Goal: Task Accomplishment & Management: Manage account settings

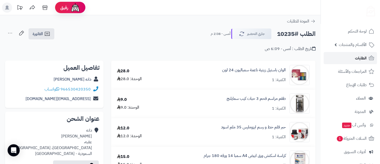
click at [357, 61] on span "الطلبات" at bounding box center [361, 58] width 12 height 7
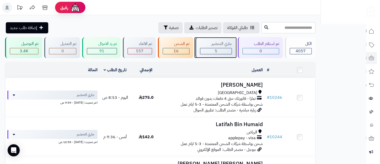
click at [217, 49] on span "5" at bounding box center [216, 51] width 3 height 6
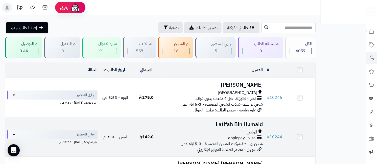
scroll to position [161, 0]
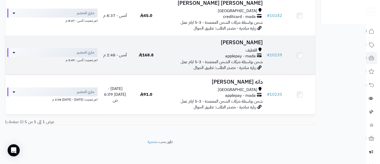
click at [244, 47] on td "Khadijah Farhat القطيف applepay - mada شحن بواسطة شركات الشحن المعتمدة - 3-5 اي…" at bounding box center [213, 55] width 103 height 39
click at [251, 45] on h3 "[PERSON_NAME]" at bounding box center [213, 43] width 99 height 6
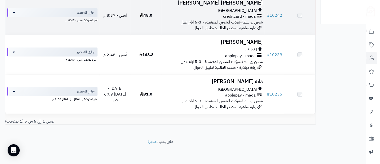
scroll to position [161, 0]
click at [250, 4] on h3 "[PERSON_NAME] [PERSON_NAME]" at bounding box center [213, 3] width 99 height 6
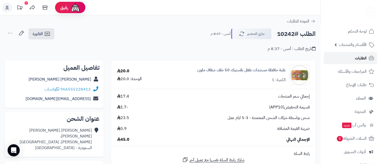
click at [355, 58] on link "الطلبات" at bounding box center [350, 58] width 53 height 12
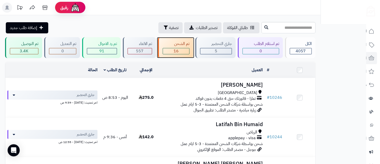
click at [179, 50] on span "16" at bounding box center [176, 51] width 5 height 6
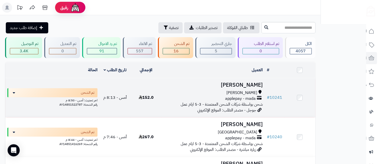
click at [250, 90] on span "[PERSON_NAME]" at bounding box center [241, 93] width 31 height 6
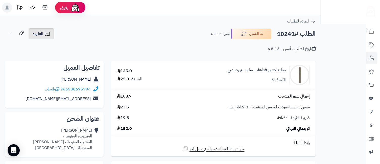
click at [39, 32] on span "الفاتورة" at bounding box center [38, 34] width 10 height 6
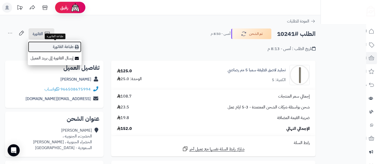
click at [60, 47] on link "طباعة الفاتورة" at bounding box center [55, 46] width 54 height 11
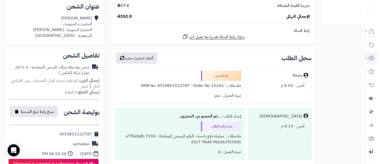
scroll to position [224, 0]
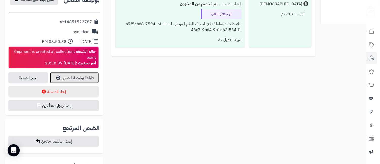
click at [78, 79] on link "طباعة بوليصة الشحن" at bounding box center [74, 77] width 49 height 11
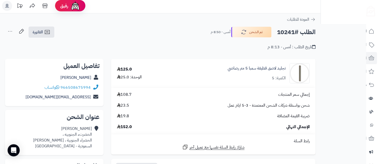
scroll to position [0, 0]
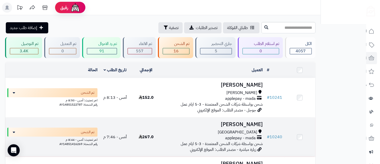
click at [250, 131] on div "جدة" at bounding box center [213, 132] width 99 height 6
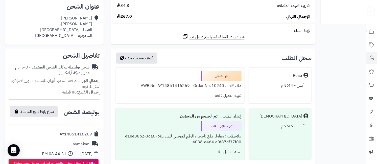
scroll to position [224, 0]
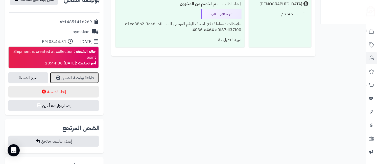
click at [83, 79] on link "طباعة بوليصة الشحن" at bounding box center [74, 77] width 49 height 11
click at [80, 76] on link "طباعة بوليصة الشحن" at bounding box center [74, 77] width 49 height 11
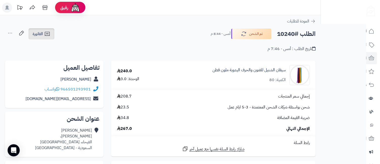
click at [46, 36] on icon at bounding box center [47, 34] width 6 height 6
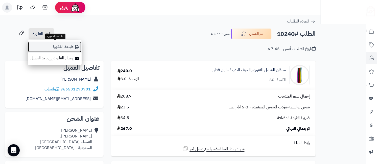
click at [55, 47] on link "طباعة الفاتورة" at bounding box center [55, 46] width 54 height 11
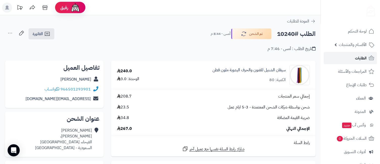
click at [359, 59] on span "الطلبات" at bounding box center [361, 58] width 12 height 7
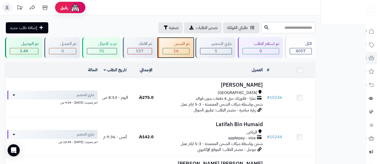
click at [171, 50] on div "16" at bounding box center [176, 51] width 26 height 6
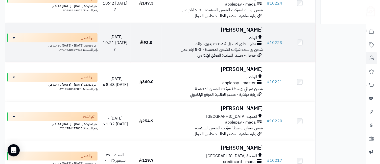
scroll to position [596, 0]
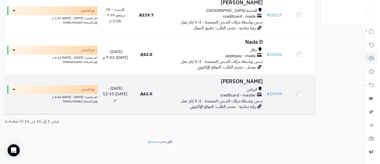
click at [246, 87] on div "الرياض" at bounding box center [213, 90] width 99 height 6
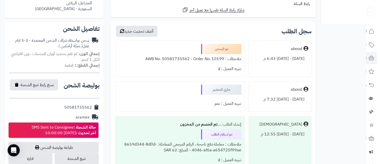
scroll to position [224, 0]
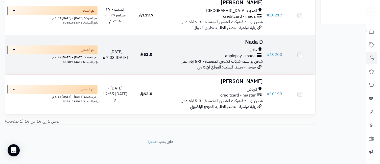
scroll to position [596, 0]
click at [251, 39] on h3 "Nada D" at bounding box center [213, 42] width 99 height 6
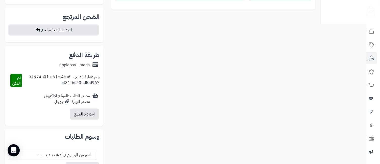
scroll to position [224, 0]
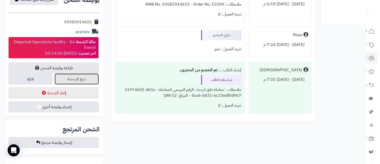
click at [79, 81] on link "تتبع الشحنة" at bounding box center [77, 79] width 44 height 11
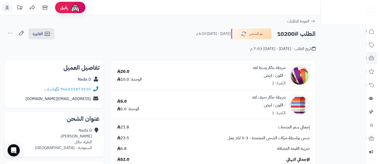
scroll to position [112, 0]
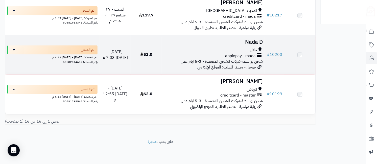
scroll to position [596, 0]
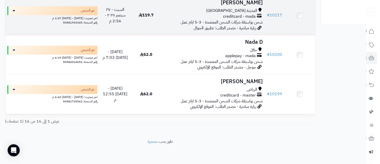
click at [247, 8] on span "المدينة [GEOGRAPHIC_DATA]" at bounding box center [231, 11] width 51 height 6
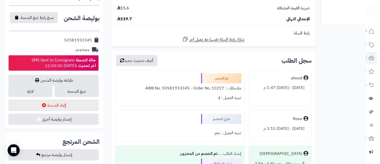
scroll to position [224, 0]
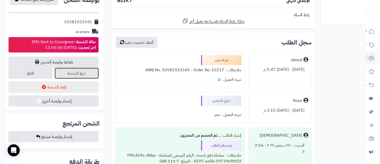
click at [68, 70] on link "تتبع الشحنة" at bounding box center [77, 73] width 44 height 11
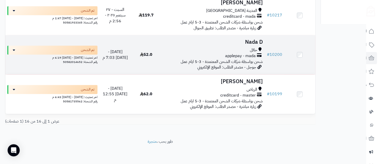
scroll to position [596, 0]
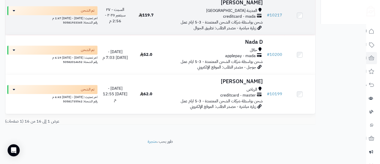
click at [241, 5] on h3 "[PERSON_NAME]" at bounding box center [213, 3] width 99 height 6
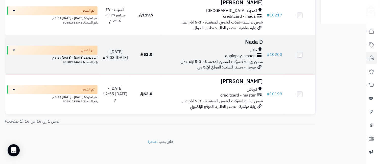
scroll to position [484, 0]
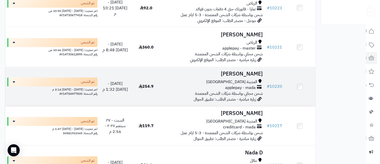
click at [246, 77] on h3 "[PERSON_NAME]" at bounding box center [213, 74] width 99 height 6
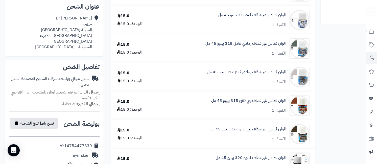
scroll to position [224, 0]
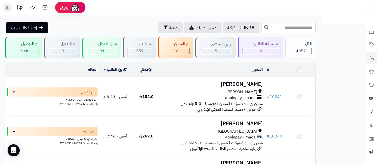
scroll to position [484, 0]
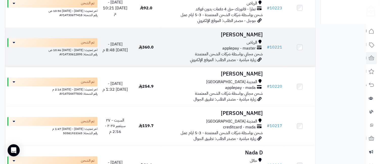
click at [231, 35] on h3 "OTHMAN SULAIMAN" at bounding box center [213, 35] width 99 height 6
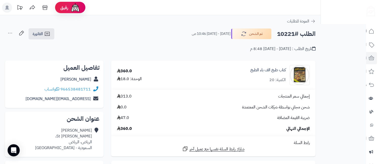
scroll to position [224, 0]
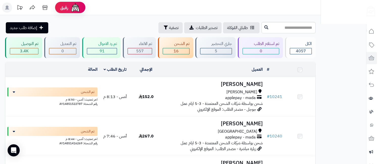
scroll to position [484, 0]
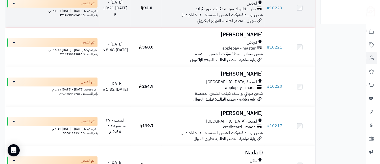
click at [249, 15] on span "شحن بواسطة شركات الشحن المعتمدة - 3-5 ايام عمل" at bounding box center [222, 15] width 82 height 6
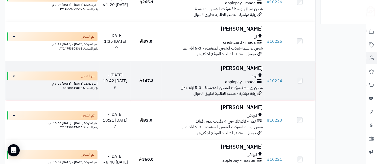
click at [255, 71] on h3 "[PERSON_NAME]" at bounding box center [213, 68] width 99 height 6
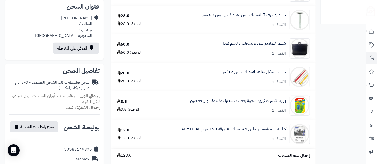
scroll to position [224, 0]
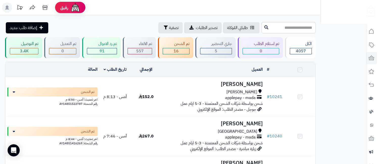
scroll to position [372, 0]
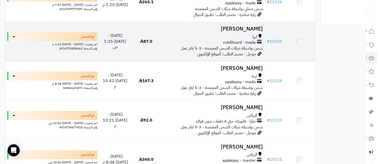
click at [245, 29] on h3 "[PERSON_NAME]" at bounding box center [213, 29] width 99 height 6
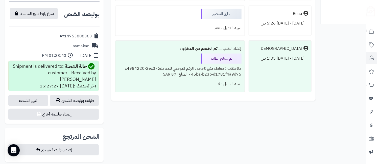
scroll to position [224, 0]
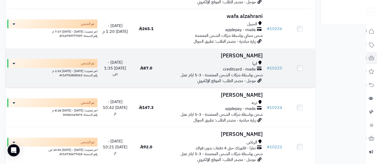
scroll to position [259, 0]
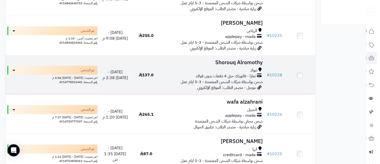
click at [251, 66] on td "Shorouq Alromothy تبوك تمارا - فاتورتك حتى 4 دفعات بدون فوائد شحن بواسطة شركات …" at bounding box center [213, 75] width 103 height 39
click at [254, 63] on h3 "Shorouq Alromothy" at bounding box center [213, 63] width 99 height 6
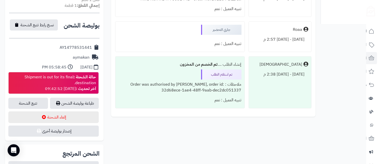
scroll to position [224, 0]
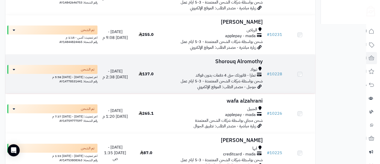
scroll to position [259, 0]
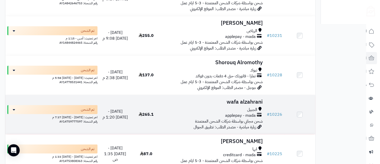
click at [250, 104] on h3 "wafa alzahrani" at bounding box center [213, 102] width 99 height 6
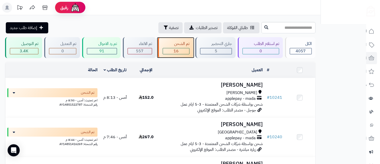
click at [183, 50] on div "16" at bounding box center [176, 51] width 26 height 6
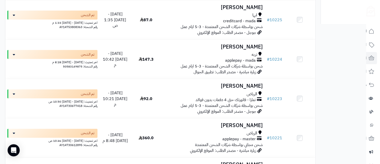
scroll to position [372, 0]
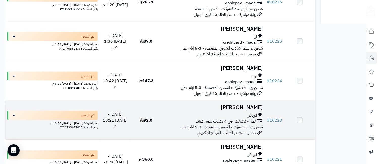
click at [252, 116] on span "الرياض" at bounding box center [252, 116] width 11 height 6
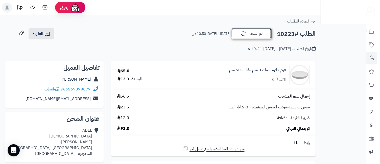
click at [241, 32] on icon "button" at bounding box center [243, 34] width 6 height 6
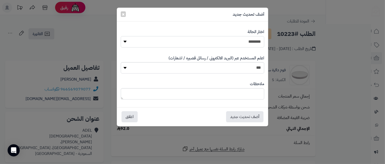
click at [246, 43] on select "**********" at bounding box center [193, 41] width 144 height 11
select select "**"
click at [121, 36] on select "**********" at bounding box center [193, 41] width 144 height 11
click at [255, 118] on button "أضف تحديث جديد" at bounding box center [244, 116] width 37 height 11
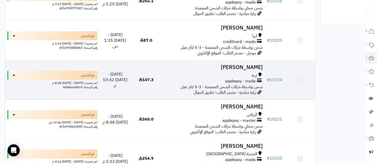
scroll to position [372, 0]
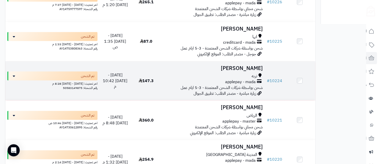
click at [254, 71] on h3 "Fay Al" at bounding box center [213, 68] width 99 height 6
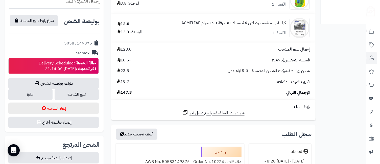
scroll to position [224, 0]
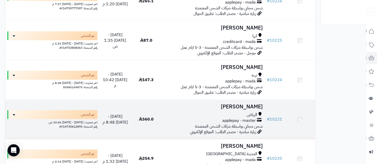
scroll to position [372, 0]
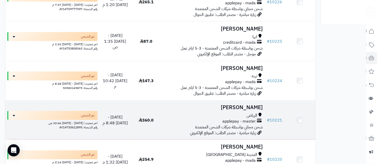
click at [262, 110] on h3 "[PERSON_NAME]" at bounding box center [213, 108] width 99 height 6
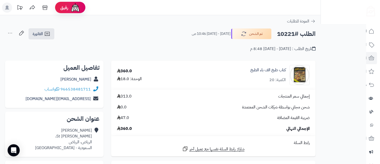
scroll to position [224, 0]
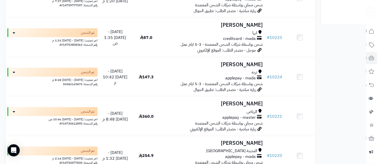
scroll to position [405, 0]
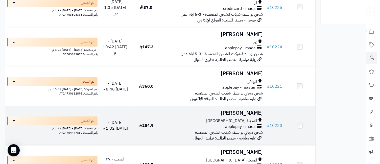
click at [243, 122] on span "المدينة [GEOGRAPHIC_DATA]" at bounding box center [231, 121] width 51 height 6
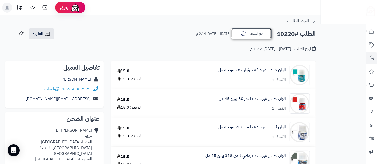
click at [259, 35] on button "تم الشحن" at bounding box center [251, 33] width 40 height 11
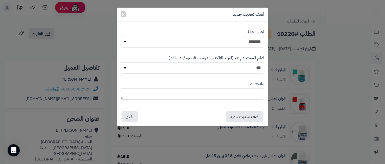
click at [255, 42] on select "**********" at bounding box center [193, 41] width 144 height 11
select select "**"
click at [121, 36] on select "**********" at bounding box center [193, 41] width 144 height 11
click at [249, 116] on button "أضف تحديث جديد" at bounding box center [244, 116] width 37 height 11
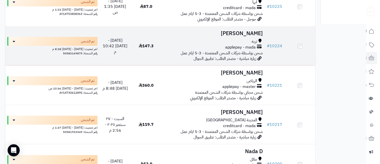
scroll to position [405, 0]
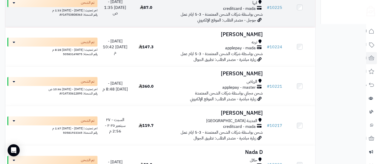
click at [253, 14] on span "شحن بواسطة شركات الشحن المعتمدة - 3-5 ايام عمل" at bounding box center [222, 14] width 82 height 6
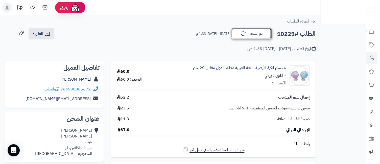
click at [253, 35] on button "تم الشحن" at bounding box center [251, 33] width 40 height 11
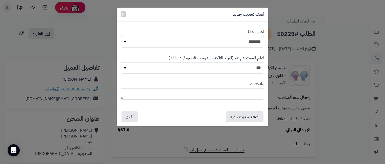
click at [256, 40] on select "**********" at bounding box center [193, 41] width 144 height 11
select select "**"
click at [121, 36] on select "**********" at bounding box center [193, 41] width 144 height 11
click at [256, 114] on button "أضف تحديث جديد" at bounding box center [244, 116] width 37 height 11
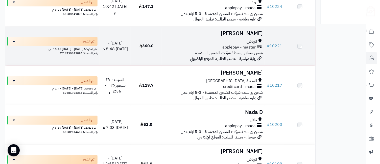
scroll to position [405, 0]
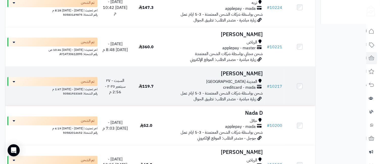
click at [254, 75] on h3 "[PERSON_NAME]" at bounding box center [213, 74] width 99 height 6
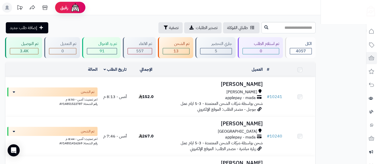
scroll to position [405, 0]
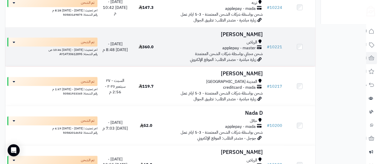
click at [255, 36] on h3 "OTHMAN SULAIMAN" at bounding box center [213, 35] width 99 height 6
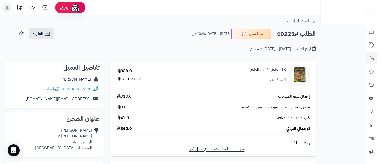
scroll to position [112, 0]
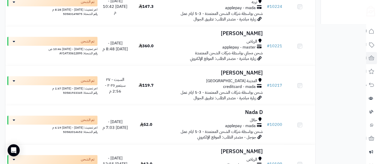
scroll to position [293, 0]
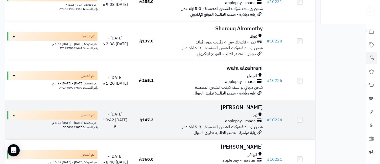
click at [248, 113] on div "تربه" at bounding box center [213, 115] width 99 height 6
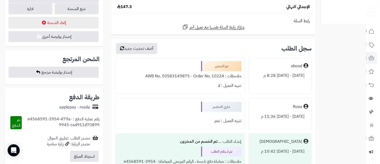
scroll to position [224, 0]
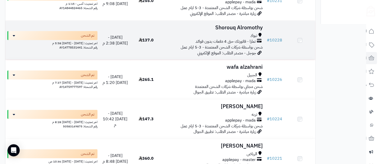
scroll to position [293, 0]
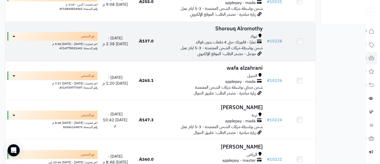
click at [233, 30] on h3 "Shorouq Alromothy" at bounding box center [213, 29] width 99 height 6
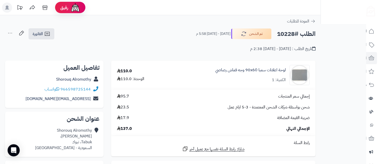
scroll to position [224, 0]
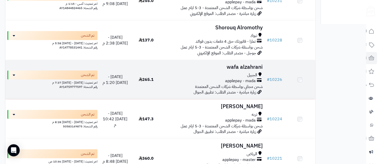
scroll to position [293, 0]
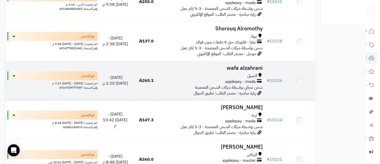
click at [256, 75] on span "الجبيل" at bounding box center [252, 76] width 10 height 6
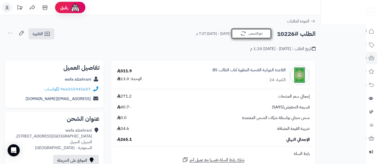
click at [257, 33] on button "تم الشحن" at bounding box center [251, 33] width 40 height 11
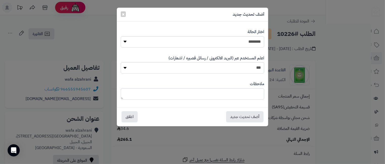
click at [90, 30] on div "**********" at bounding box center [192, 82] width 385 height 164
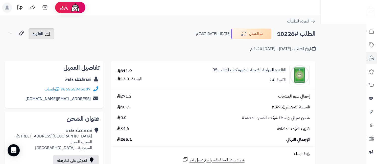
click at [39, 34] on span "الفاتورة" at bounding box center [38, 34] width 10 height 6
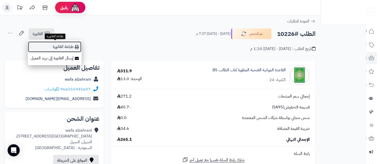
click at [53, 46] on link "طباعة الفاتورة" at bounding box center [55, 46] width 54 height 11
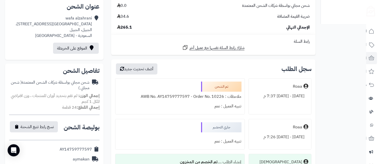
scroll to position [224, 0]
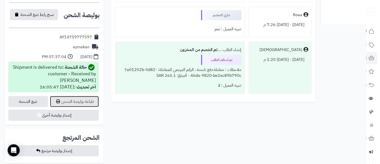
click at [69, 96] on link "طباعة بوليصة الشحن" at bounding box center [74, 101] width 49 height 11
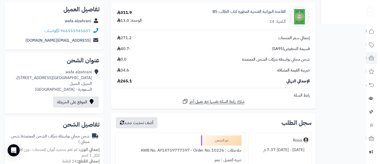
scroll to position [0, 0]
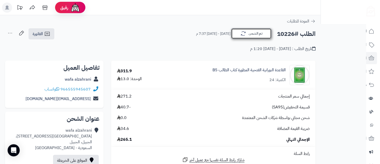
click at [252, 31] on button "تم الشحن" at bounding box center [251, 33] width 40 height 11
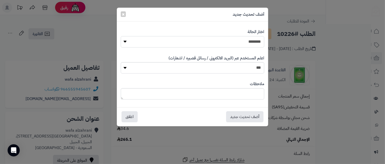
click at [252, 43] on select "**********" at bounding box center [193, 41] width 144 height 11
select select "**"
click at [121, 36] on select "**********" at bounding box center [193, 41] width 144 height 11
click at [247, 113] on button "أضف تحديث جديد" at bounding box center [244, 116] width 37 height 11
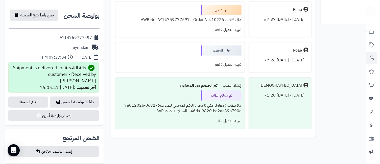
scroll to position [313, 0]
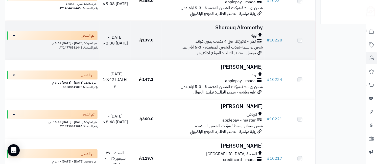
scroll to position [293, 0]
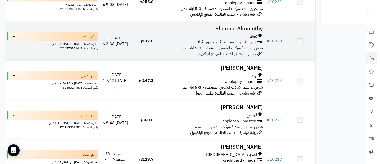
click at [247, 35] on div "تبوك" at bounding box center [213, 37] width 99 height 6
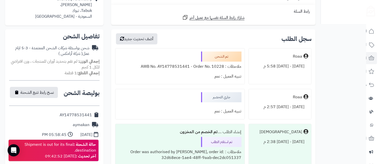
scroll to position [337, 0]
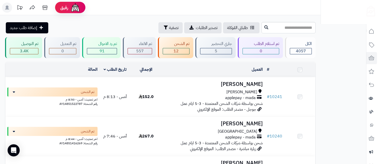
scroll to position [181, 0]
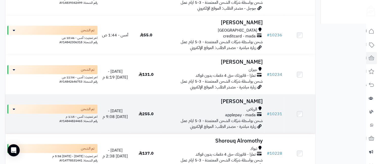
click at [241, 113] on span "applepay - mada" at bounding box center [240, 115] width 31 height 6
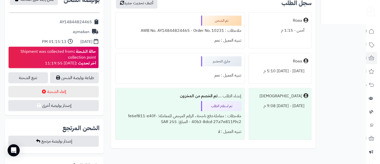
scroll to position [112, 0]
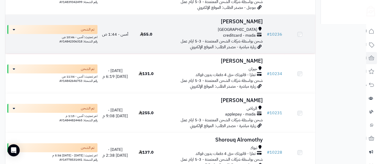
scroll to position [181, 0]
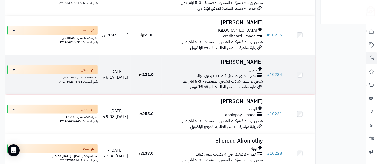
click at [245, 61] on h3 "أمل قاسم" at bounding box center [213, 62] width 99 height 6
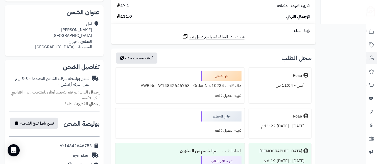
scroll to position [224, 0]
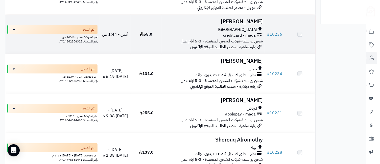
scroll to position [181, 0]
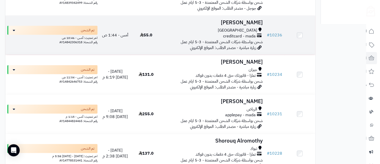
click at [246, 20] on h3 "[PERSON_NAME]" at bounding box center [213, 23] width 99 height 6
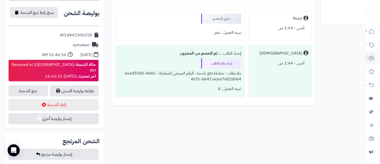
scroll to position [224, 0]
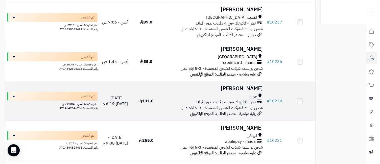
scroll to position [68, 0]
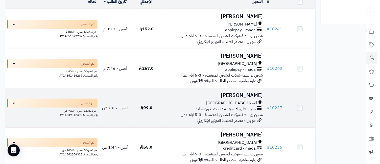
click at [244, 94] on h3 "[PERSON_NAME]" at bounding box center [213, 96] width 99 height 6
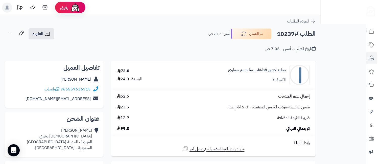
scroll to position [112, 0]
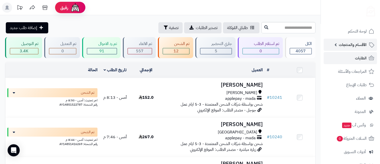
click at [344, 45] on span "الأقسام والمنتجات" at bounding box center [353, 44] width 28 height 7
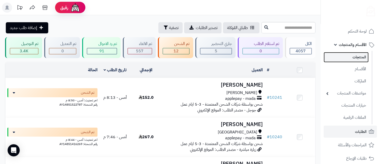
click at [349, 59] on link "المنتجات" at bounding box center [346, 57] width 45 height 10
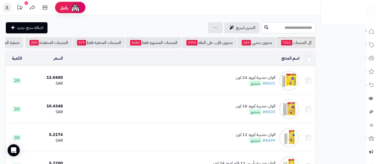
click at [246, 81] on div "الوان خشبية كيرود 24 لون" at bounding box center [256, 78] width 40 height 6
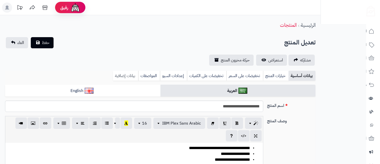
scroll to position [622, 0]
click at [130, 75] on link "بيانات إضافية" at bounding box center [125, 76] width 25 height 10
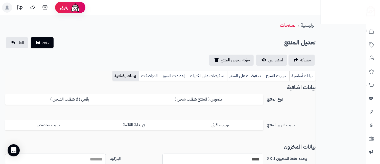
click at [238, 156] on input "*****" at bounding box center [213, 159] width 101 height 11
click at [310, 74] on link "بيانات أساسية" at bounding box center [302, 76] width 26 height 10
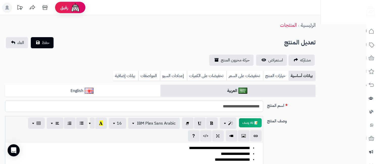
scroll to position [224, 0]
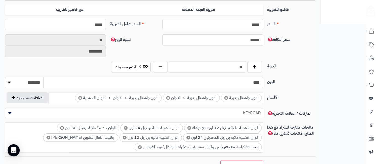
click at [90, 26] on input "*****" at bounding box center [55, 24] width 101 height 11
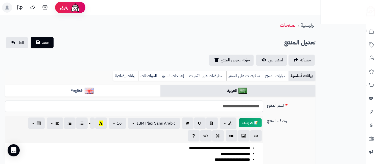
type input "**"
click at [46, 47] on button "حفظ" at bounding box center [42, 42] width 23 height 11
type input "**********"
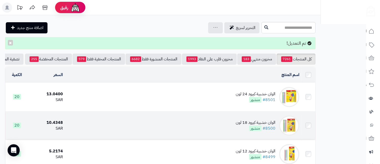
click at [242, 124] on div "الوان خشبية كيرود 18 لون" at bounding box center [256, 123] width 40 height 6
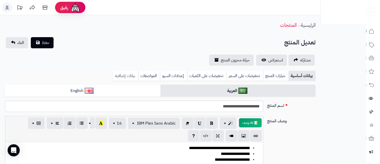
click at [132, 78] on link "بيانات إضافية" at bounding box center [125, 76] width 25 height 10
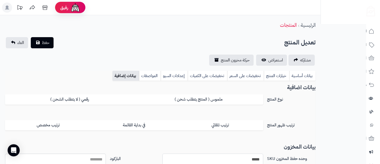
click at [241, 158] on input "*****" at bounding box center [213, 159] width 101 height 11
click at [303, 75] on link "بيانات أساسية" at bounding box center [302, 76] width 26 height 10
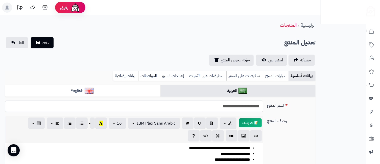
scroll to position [112, 0]
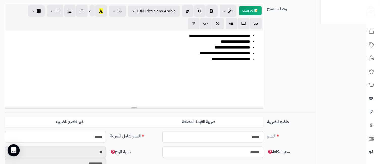
click at [96, 137] on input "*****" at bounding box center [55, 136] width 101 height 11
type input "**"
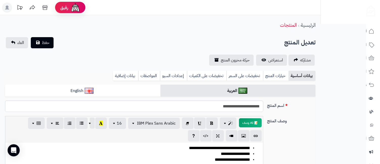
type input "**********"
type input "**"
click at [46, 45] on span "حفظ" at bounding box center [46, 42] width 8 height 6
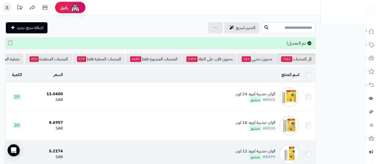
click at [239, 154] on div "الوان خشبية كيرود 12 لون" at bounding box center [256, 151] width 40 height 6
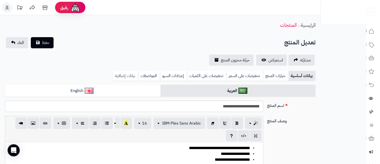
scroll to position [622, 0]
click at [133, 76] on link "بيانات إضافية" at bounding box center [125, 76] width 25 height 10
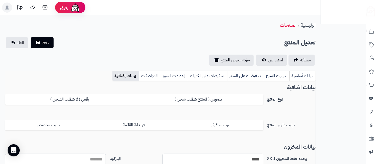
click at [230, 160] on input "*****" at bounding box center [213, 159] width 101 height 11
click at [297, 76] on link "بيانات أساسية" at bounding box center [302, 76] width 26 height 10
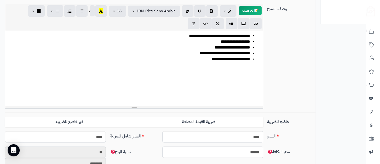
scroll to position [224, 0]
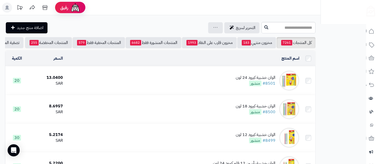
scroll to position [112, 0]
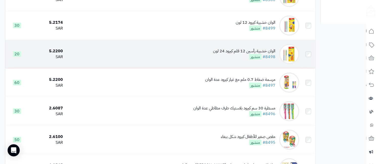
click at [245, 54] on div "الوان خشبية رأسين 12 قلم كيرود 24 لون" at bounding box center [244, 51] width 62 height 6
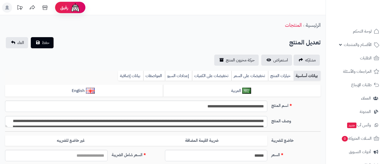
type input "****"
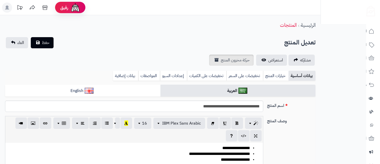
scroll to position [622, 0]
click at [119, 76] on link "بيانات إضافية" at bounding box center [125, 76] width 25 height 10
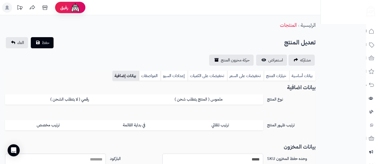
click at [238, 155] on input "*****" at bounding box center [213, 159] width 101 height 11
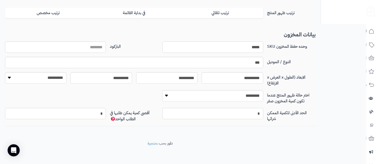
scroll to position [0, 0]
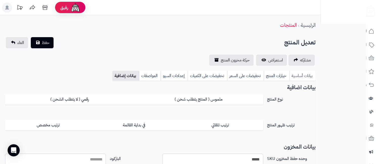
click at [304, 75] on link "بيانات أساسية" at bounding box center [302, 76] width 26 height 10
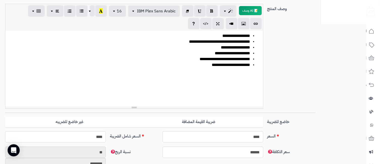
scroll to position [224, 0]
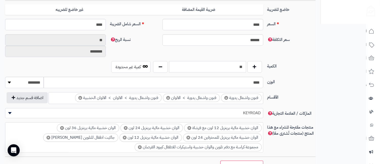
click at [236, 63] on input "**" at bounding box center [207, 66] width 77 height 11
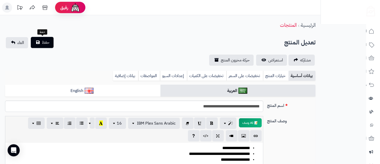
type input "**"
click at [45, 45] on span "حفظ" at bounding box center [46, 42] width 8 height 6
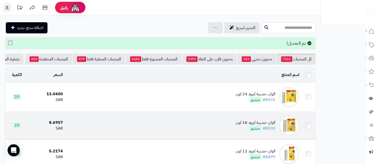
scroll to position [112, 0]
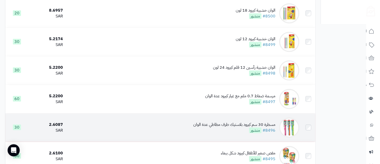
click at [237, 128] on div "مسطرة 30 سم كيرود بلاستيك طرف مطاطي عدة الوان" at bounding box center [234, 125] width 82 height 6
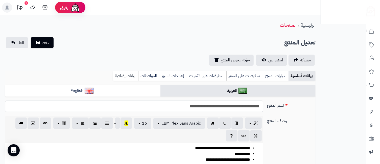
click at [127, 76] on link "بيانات إضافية" at bounding box center [125, 76] width 25 height 10
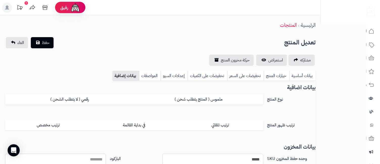
click at [257, 157] on input "*****" at bounding box center [213, 159] width 101 height 11
click at [305, 77] on link "بيانات أساسية" at bounding box center [302, 76] width 26 height 10
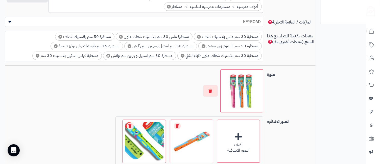
scroll to position [224, 0]
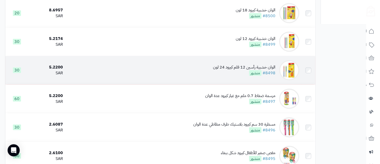
scroll to position [208, 0]
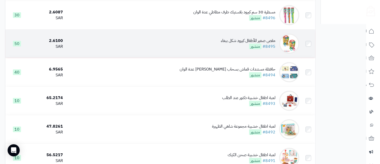
click at [241, 44] on div "مقص صغير للأطفال كيرود شكل ببغاء" at bounding box center [248, 41] width 55 height 6
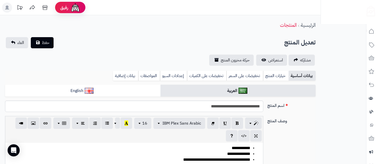
click at [128, 77] on link "بيانات إضافية" at bounding box center [125, 76] width 25 height 10
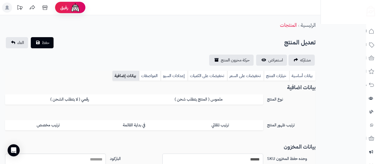
click at [250, 159] on input "******" at bounding box center [213, 159] width 101 height 11
click at [308, 74] on link "بيانات أساسية" at bounding box center [302, 76] width 26 height 10
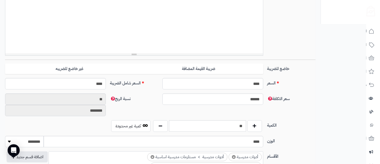
scroll to position [224, 0]
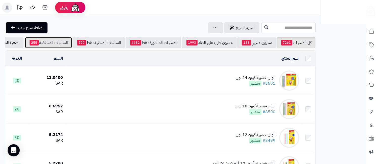
click at [44, 42] on link "المنتجات المخفضة 255" at bounding box center [48, 42] width 47 height 11
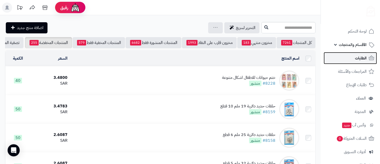
click at [359, 60] on span "الطلبات" at bounding box center [361, 58] width 12 height 7
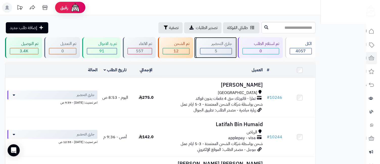
click at [221, 51] on div "5" at bounding box center [215, 51] width 31 height 6
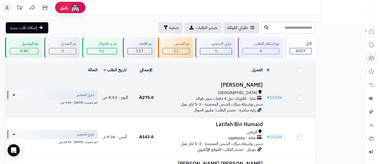
click at [248, 88] on td "ريمان القرني جدة تمارا - فاتورتك حتى 4 دفعات بدون فوائد شحن بواسطة شركات الشحن …" at bounding box center [213, 97] width 103 height 39
click at [254, 88] on td "ريمان القرني جدة تمارا - فاتورتك حتى 4 دفعات بدون فوائد شحن بواسطة شركات الشحن …" at bounding box center [213, 97] width 103 height 39
click at [255, 92] on span "جدة" at bounding box center [237, 93] width 39 height 6
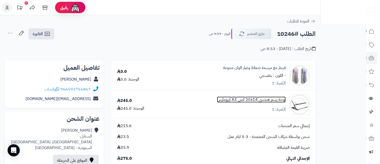
click at [259, 99] on link "لوحة رسم هندسي 20x14 انش A3 ايزومارس" at bounding box center [251, 100] width 69 height 6
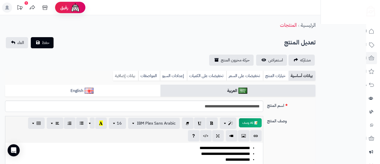
click at [131, 78] on link "بيانات إضافية" at bounding box center [125, 76] width 25 height 10
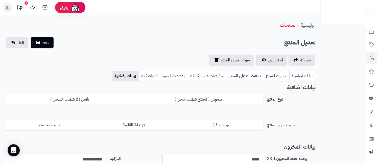
click at [234, 157] on input "*****" at bounding box center [213, 159] width 101 height 11
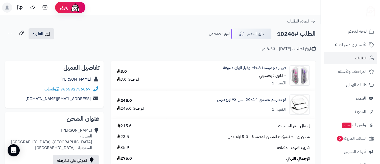
click at [356, 57] on span "الطلبات" at bounding box center [361, 58] width 12 height 7
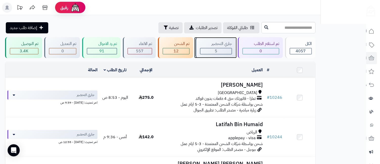
click at [224, 52] on div "5" at bounding box center [215, 51] width 31 height 6
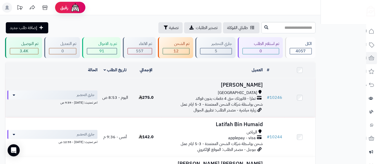
scroll to position [112, 0]
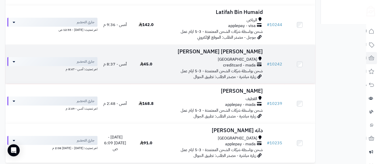
click at [241, 55] on h3 "[PERSON_NAME] [PERSON_NAME]" at bounding box center [213, 52] width 99 height 6
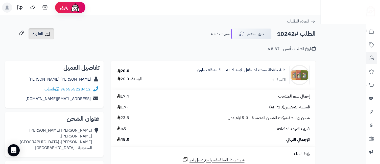
click at [46, 35] on icon at bounding box center [47, 34] width 6 height 6
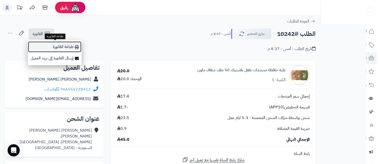
click at [64, 47] on link "طباعة الفاتورة" at bounding box center [55, 46] width 54 height 11
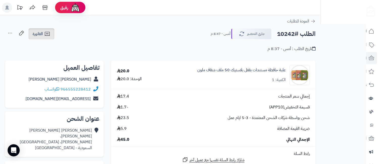
click at [41, 37] on span "الفاتورة" at bounding box center [38, 34] width 10 height 6
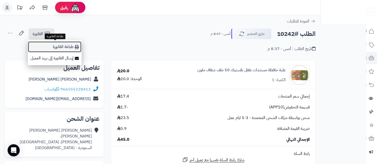
click at [61, 45] on link "طباعة الفاتورة" at bounding box center [55, 46] width 54 height 11
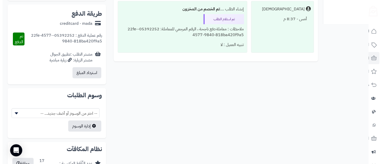
scroll to position [112, 0]
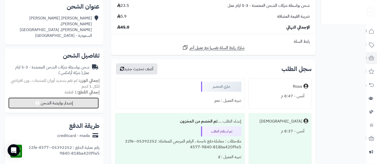
click at [57, 100] on button "إصدار بوليصة الشحن" at bounding box center [53, 103] width 90 height 11
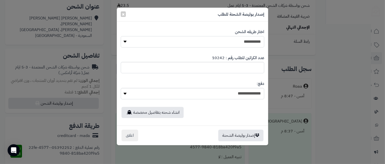
click at [246, 40] on select "**********" at bounding box center [193, 41] width 144 height 11
select select "*******"
click at [121, 36] on select "**********" at bounding box center [193, 41] width 144 height 11
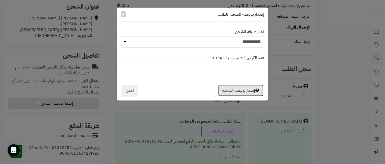
click at [239, 91] on button "إصدار بوليصة الشحنة" at bounding box center [240, 91] width 45 height 12
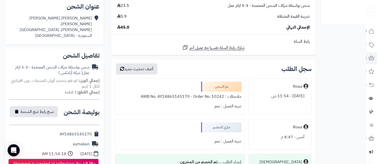
scroll to position [224, 0]
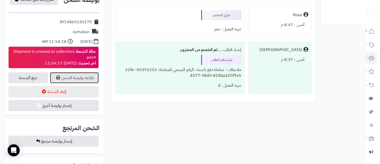
click at [73, 80] on link "طباعة بوليصة الشحن" at bounding box center [74, 77] width 49 height 11
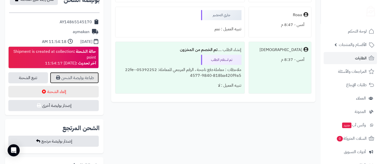
scroll to position [112, 0]
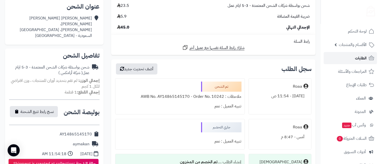
click at [362, 59] on span "الطلبات" at bounding box center [361, 58] width 12 height 7
